Goal: Use online tool/utility: Utilize a website feature to perform a specific function

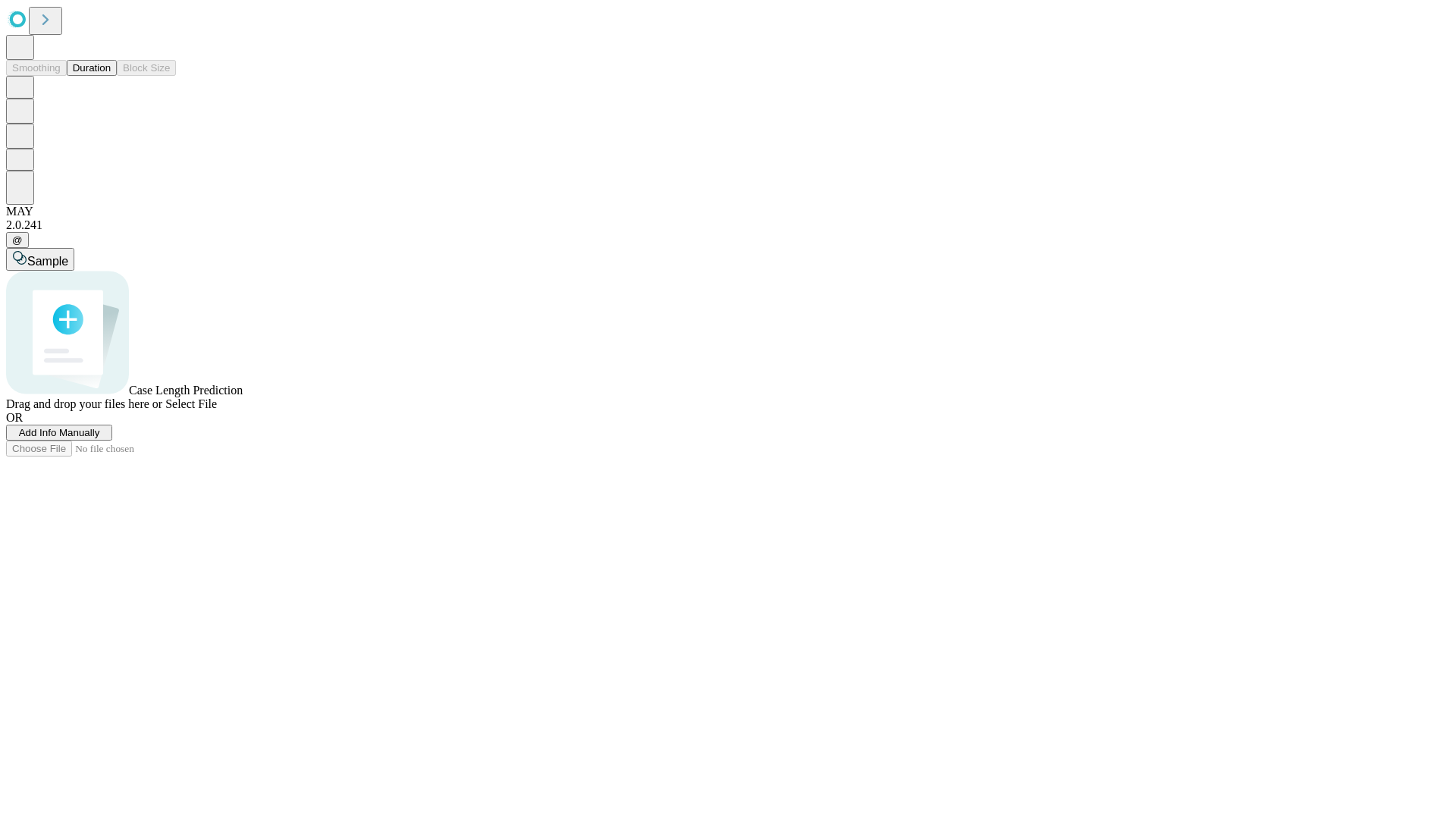
click at [100, 439] on span "Add Info Manually" at bounding box center [59, 433] width 81 height 11
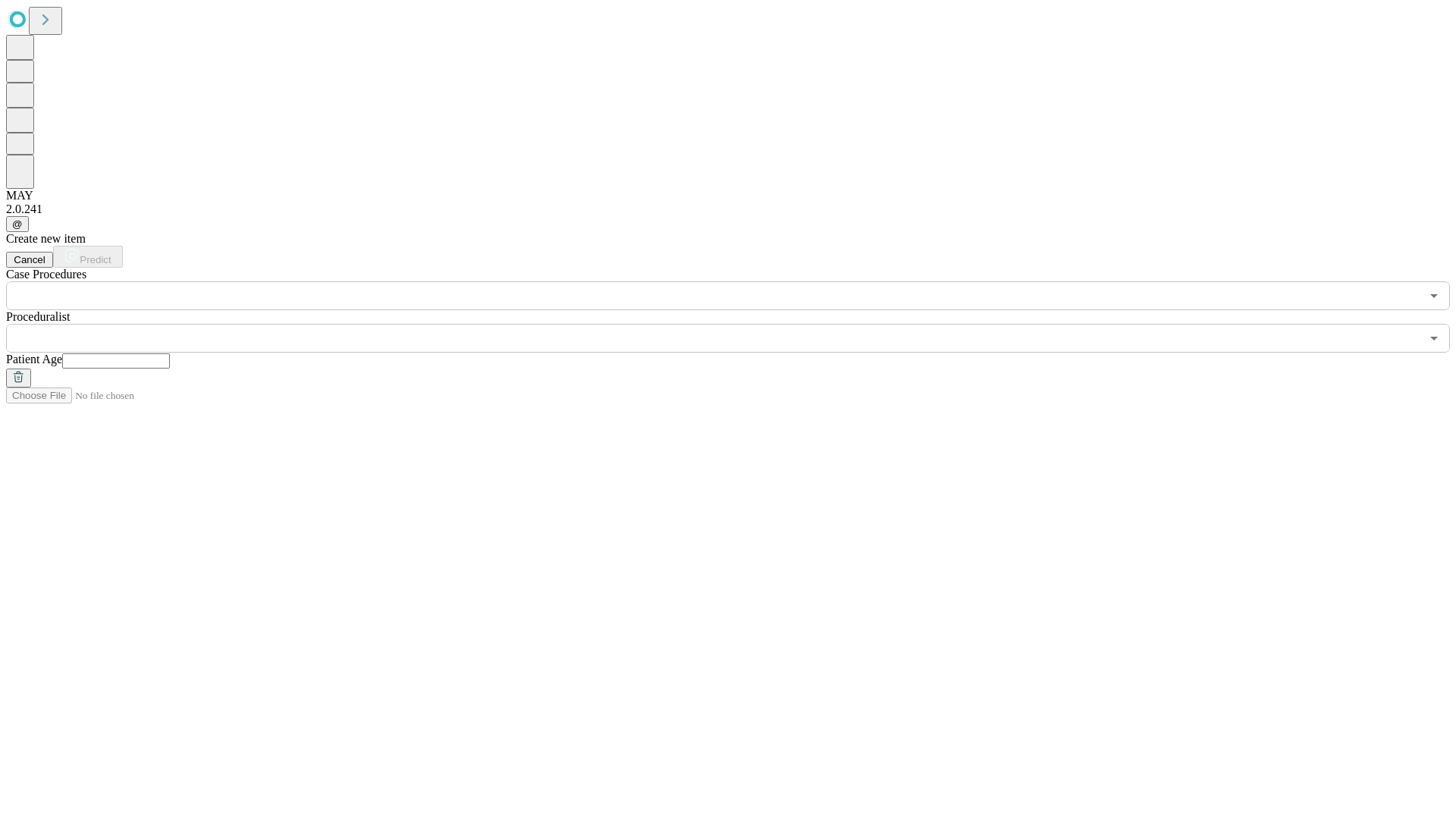
click at [170, 353] on input "text" at bounding box center [115, 361] width 108 height 15
type input "**"
click at [739, 324] on input "text" at bounding box center [713, 338] width 1414 height 29
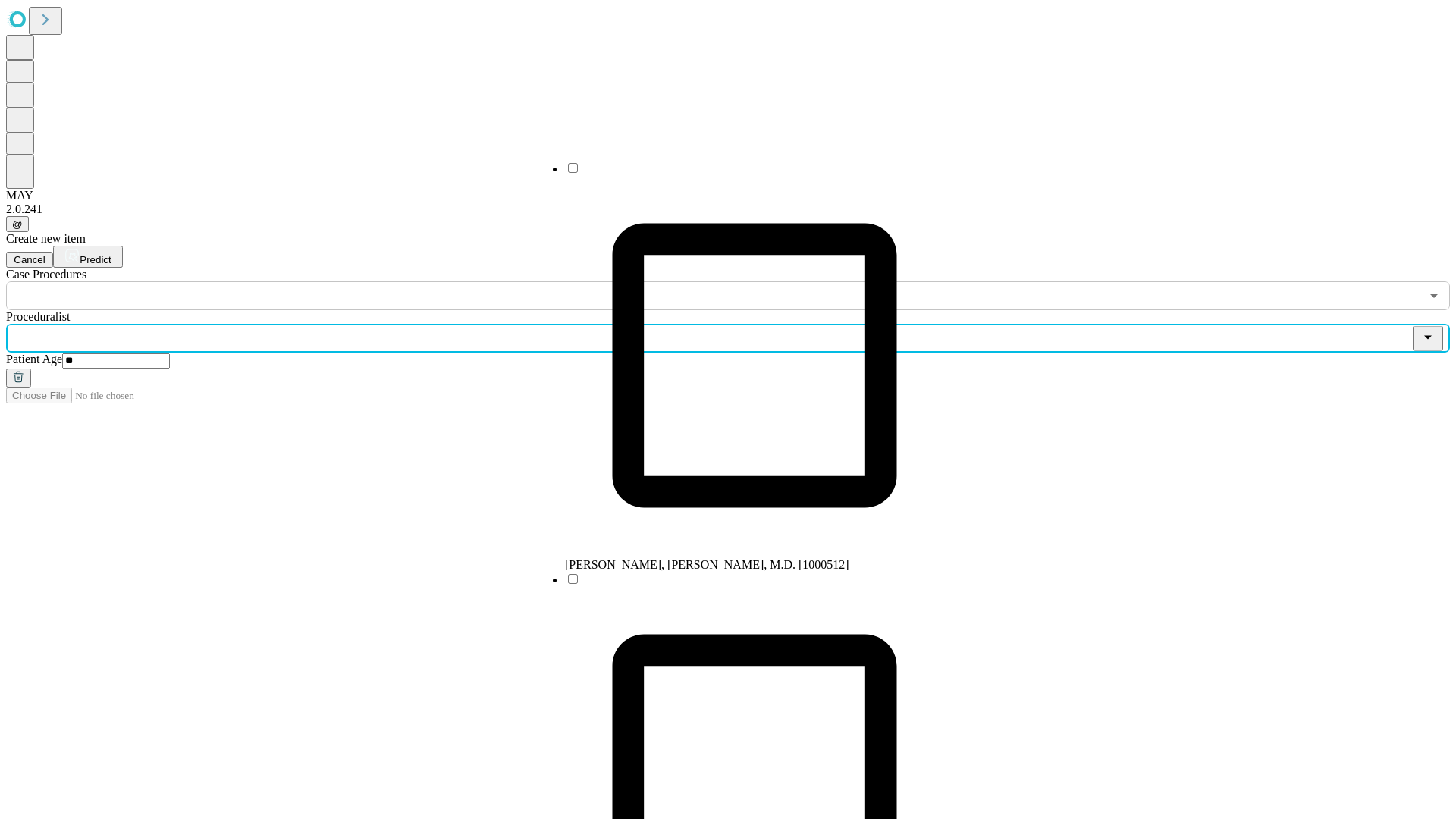
click at [739, 174] on li "[PERSON_NAME], [PERSON_NAME], M.D. [1000512]" at bounding box center [755, 366] width 379 height 411
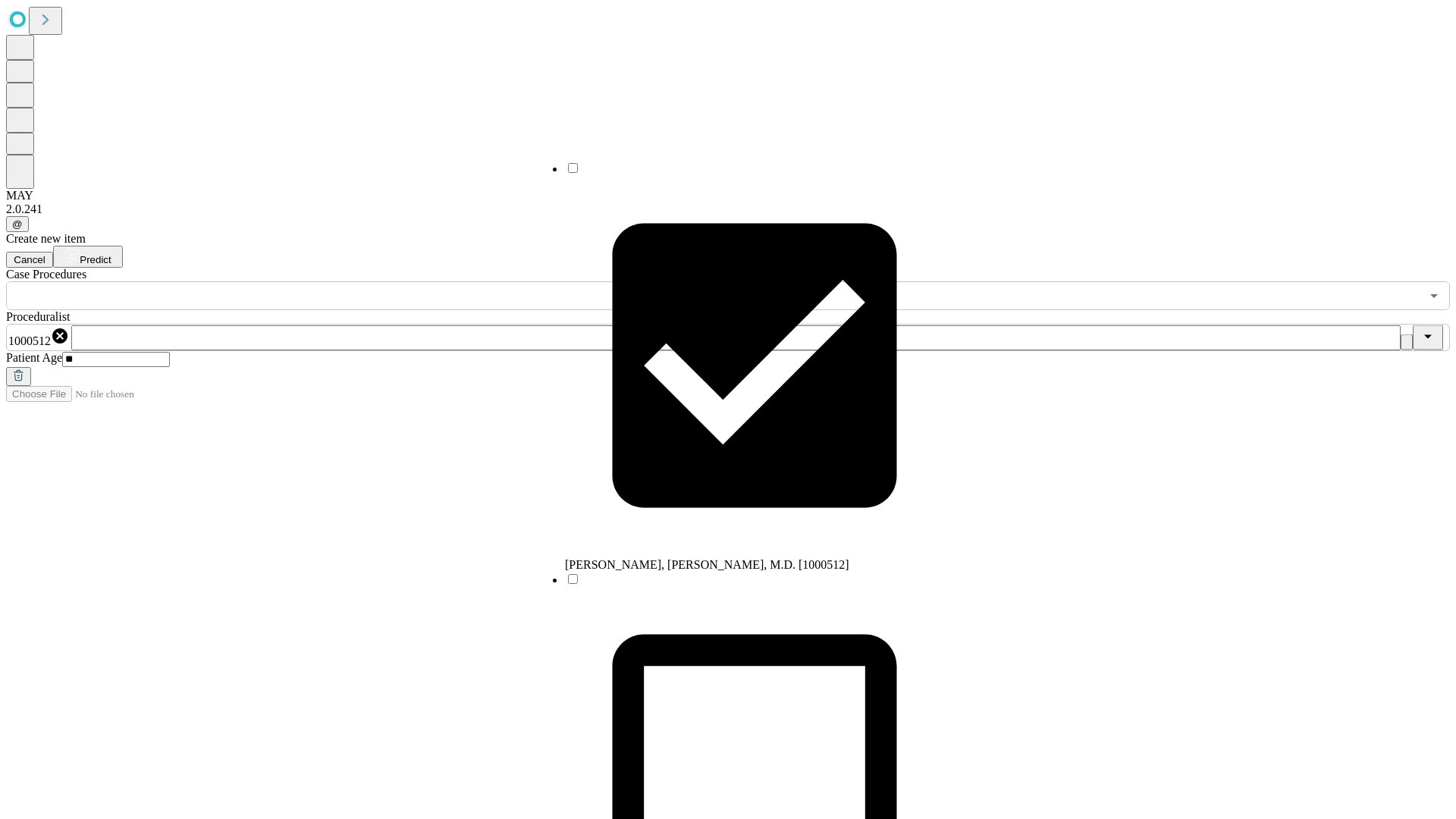
click at [318, 282] on input "text" at bounding box center [713, 296] width 1414 height 29
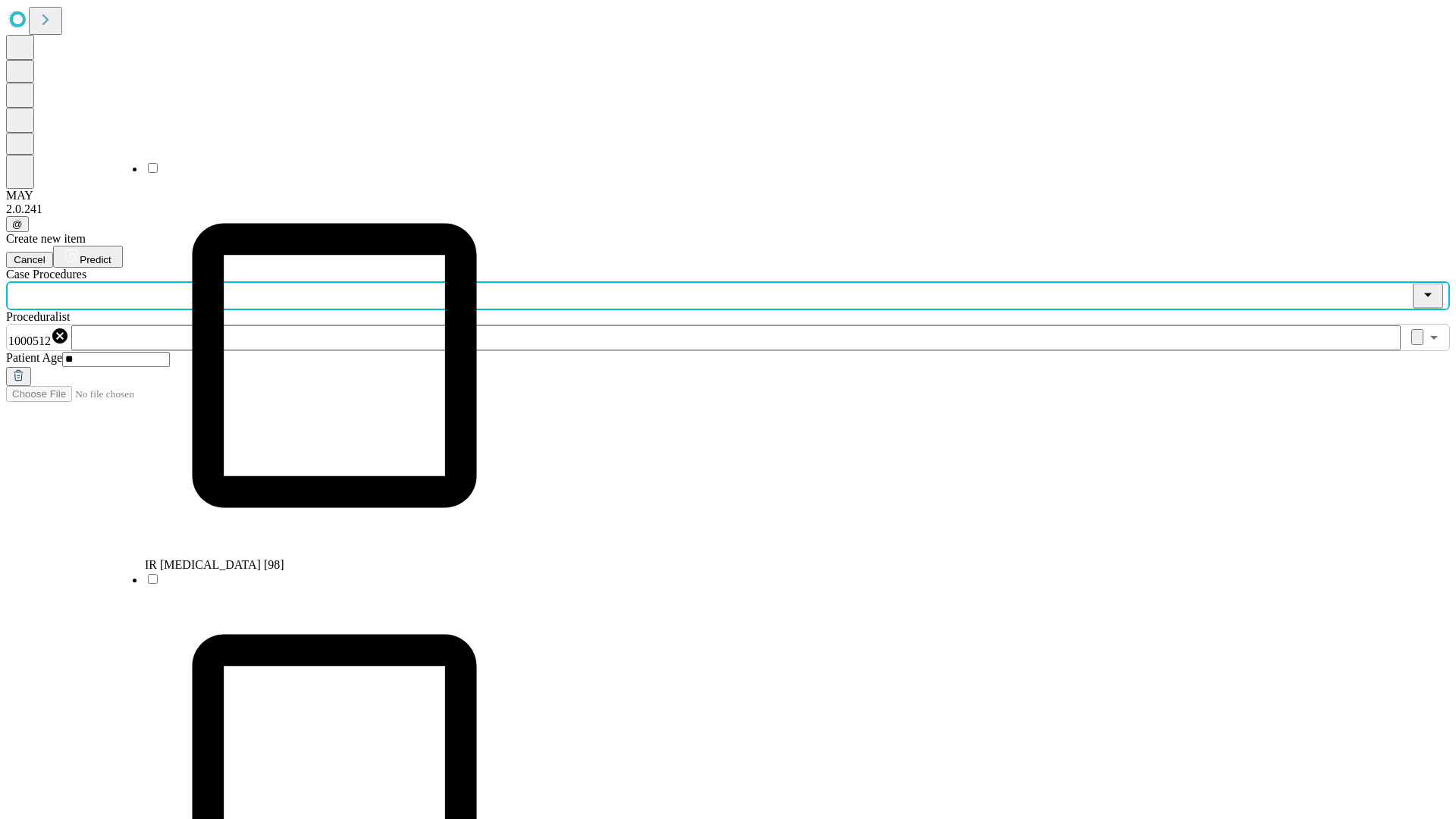
click at [319, 174] on li "IR [MEDICAL_DATA] [98]" at bounding box center [334, 366] width 379 height 411
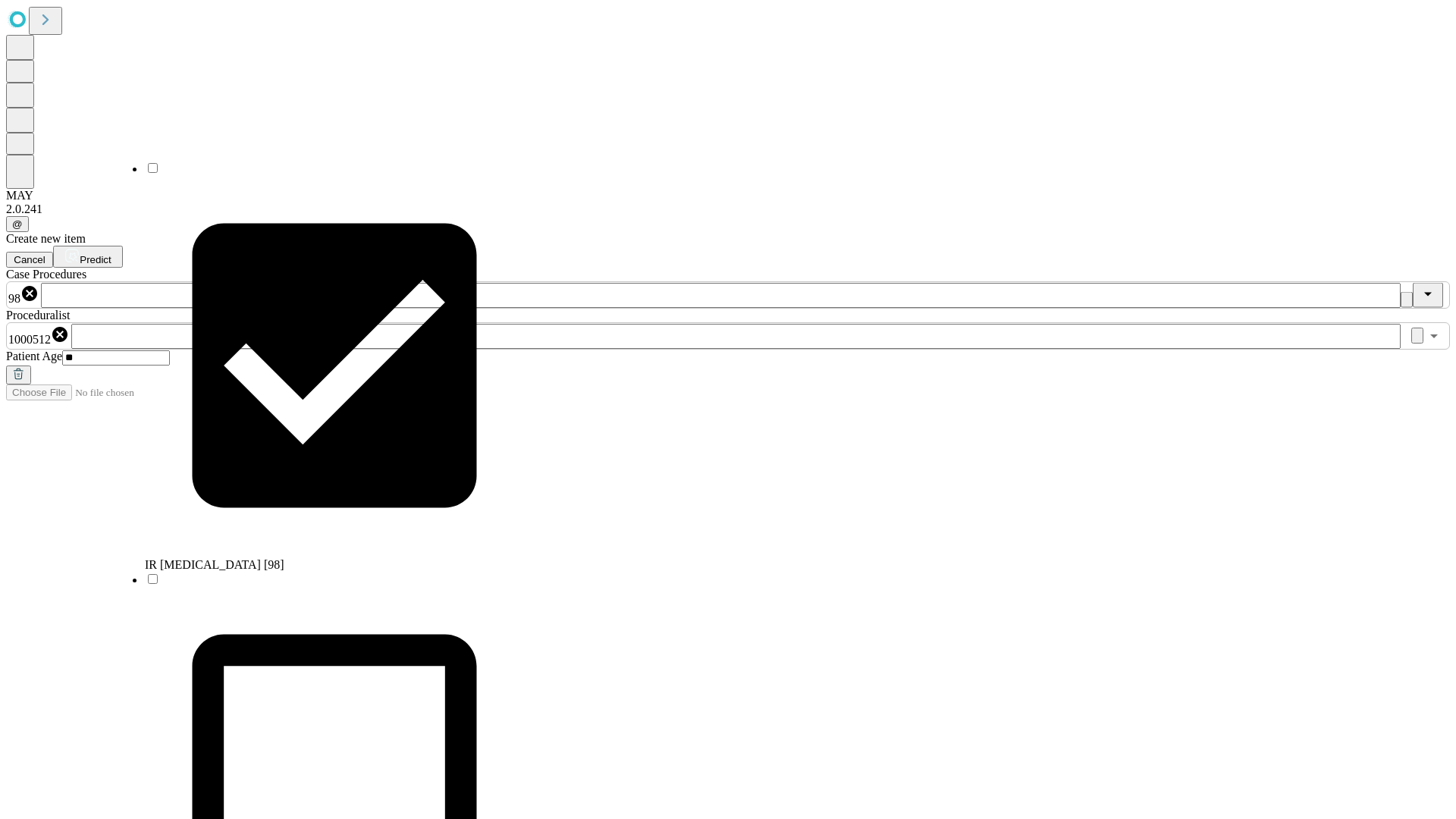
click at [111, 255] on span "Predict" at bounding box center [95, 260] width 31 height 11
